Goal: Find specific page/section: Find specific page/section

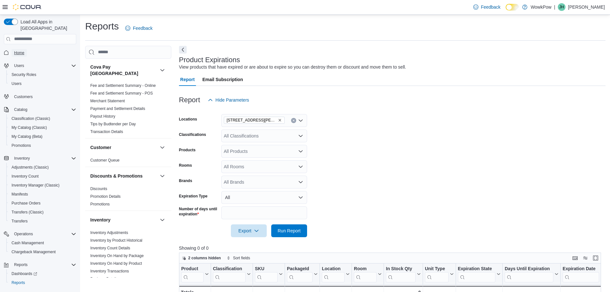
click at [18, 50] on span "Home" at bounding box center [19, 52] width 10 height 5
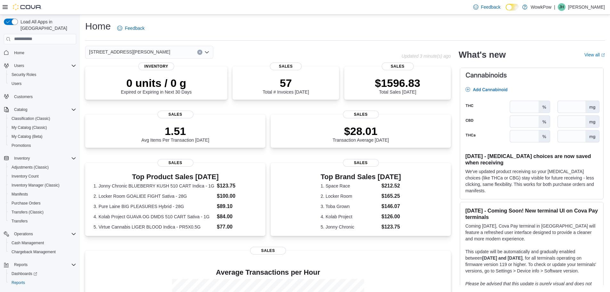
click at [201, 52] on button "Clear input" at bounding box center [199, 52] width 5 height 5
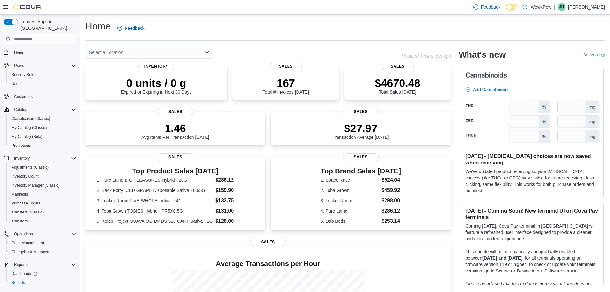
click at [233, 49] on div "Select a Location" at bounding box center [243, 52] width 316 height 13
